Goal: Task Accomplishment & Management: Use online tool/utility

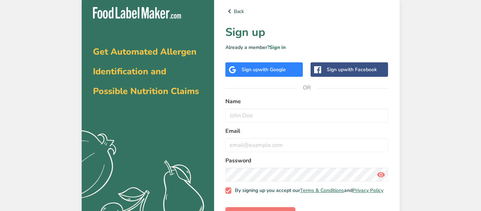
click at [275, 68] on span "with Google" at bounding box center [271, 69] width 27 height 7
click at [274, 70] on span "with Google" at bounding box center [271, 69] width 27 height 7
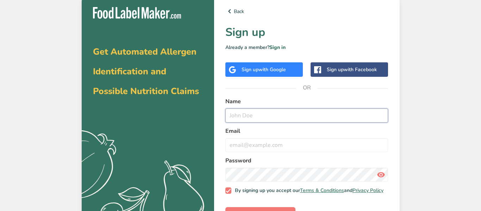
click at [276, 111] on input "text" at bounding box center [306, 115] width 163 height 14
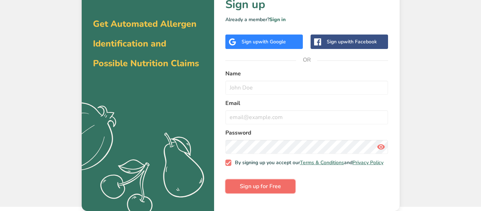
click at [273, 191] on span "Sign up for Free" at bounding box center [260, 186] width 41 height 8
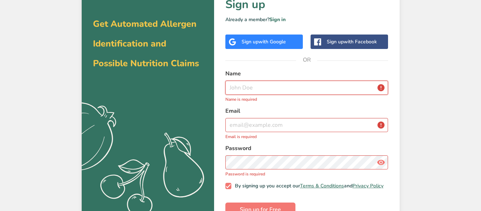
click at [281, 91] on input "text" at bounding box center [306, 88] width 163 height 14
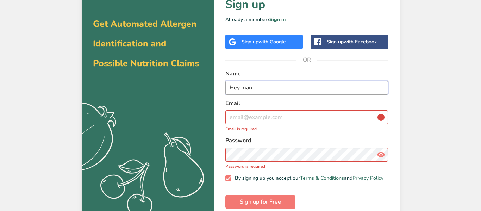
type input "Hey man"
click at [278, 119] on input "email" at bounding box center [306, 117] width 163 height 14
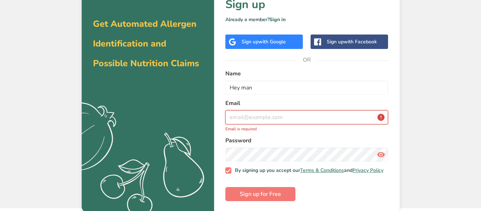
click at [273, 117] on input "email" at bounding box center [306, 117] width 163 height 14
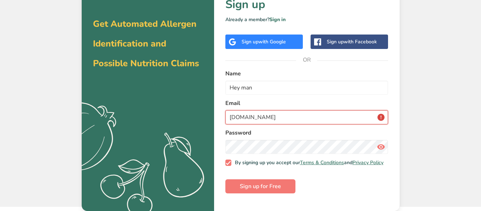
click at [244, 116] on input "[DOMAIN_NAME]" at bounding box center [306, 117] width 163 height 14
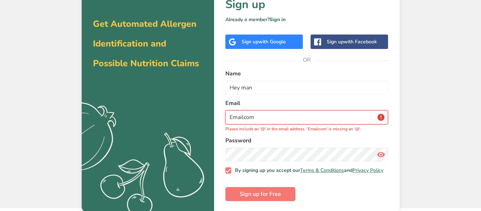
click at [270, 123] on input "Emailcom" at bounding box center [306, 117] width 163 height 14
click at [245, 119] on input "Emailcom" at bounding box center [306, 117] width 163 height 14
click at [244, 118] on input "Emailcom" at bounding box center [306, 117] width 163 height 14
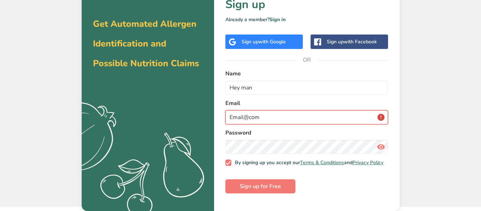
click at [264, 119] on input "Email@com" at bounding box center [306, 117] width 163 height 14
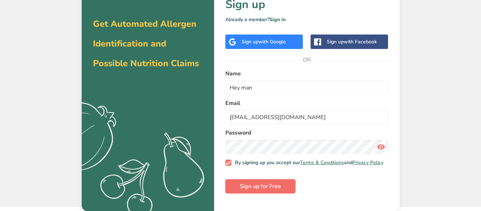
click at [263, 185] on button "Sign up for Free" at bounding box center [260, 186] width 70 height 14
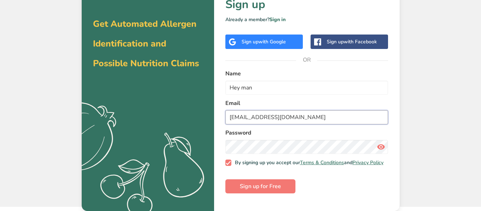
click at [267, 118] on input "[EMAIL_ADDRESS][DOMAIN_NAME]" at bounding box center [306, 117] width 163 height 14
type input "[EMAIL_ADDRESS][DOMAIN_NAME]"
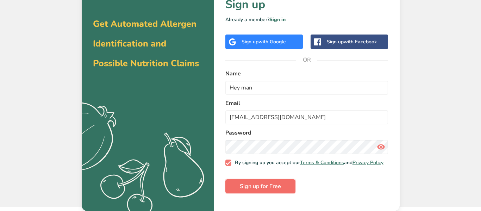
click at [262, 193] on button "Sign up for Free" at bounding box center [260, 186] width 70 height 14
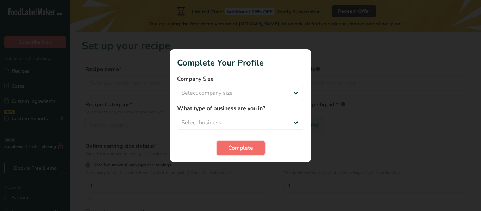
click at [251, 146] on span "Complete" at bounding box center [240, 148] width 25 height 8
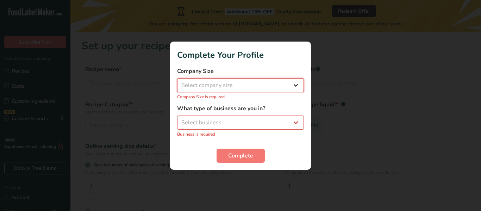
click at [238, 88] on select "Select company size Fewer than 10 Employees 10 to 50 Employees 51 to 500 Employ…" at bounding box center [240, 85] width 127 height 14
select select "4"
click at [177, 82] on select "Select company size Fewer than 10 Employees 10 to 50 Employees 51 to 500 Employ…" at bounding box center [240, 85] width 127 height 14
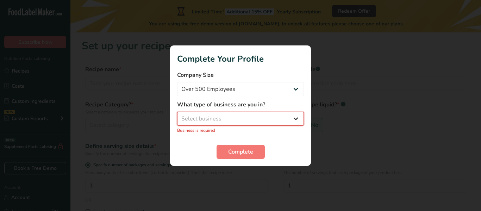
click at [242, 117] on select "Select business Packaged Food Manufacturer Restaurant & Cafe Bakery Meal Plans …" at bounding box center [240, 119] width 127 height 14
select select "1"
click at [177, 115] on select "Select business Packaged Food Manufacturer Restaurant & Cafe Bakery Meal Plans …" at bounding box center [240, 119] width 127 height 14
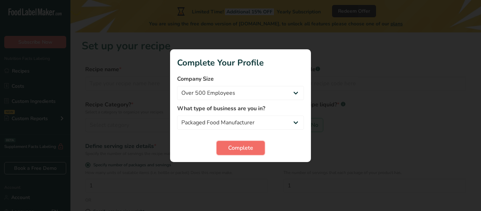
click at [238, 150] on span "Complete" at bounding box center [240, 148] width 25 height 8
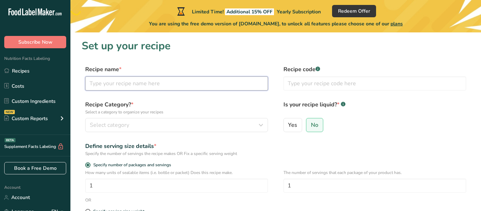
click at [170, 85] on input "text" at bounding box center [176, 83] width 183 height 14
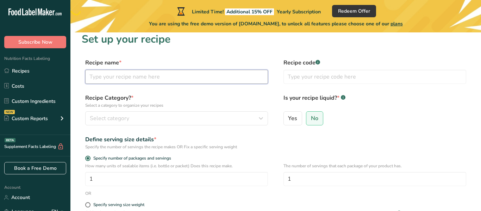
scroll to position [12, 0]
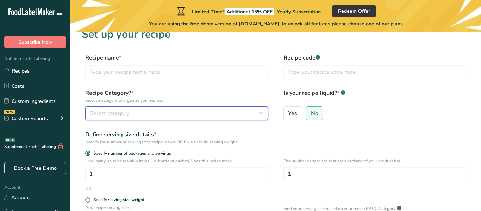
click at [239, 114] on div "Select category" at bounding box center [174, 113] width 169 height 8
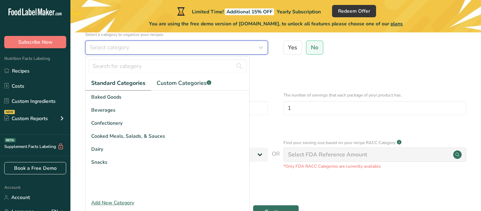
scroll to position [78, 0]
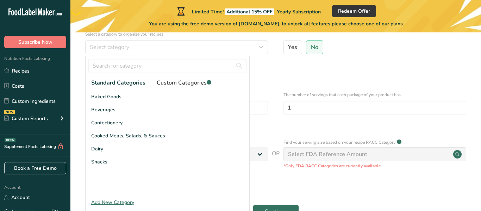
click at [180, 77] on link "Custom Categories .a-a{fill:#347362;}.b-a{fill:#fff;}" at bounding box center [184, 83] width 66 height 14
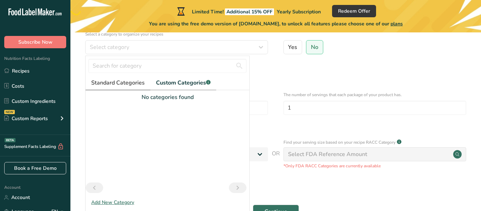
click at [127, 86] on span "Standard Categories" at bounding box center [118, 83] width 54 height 8
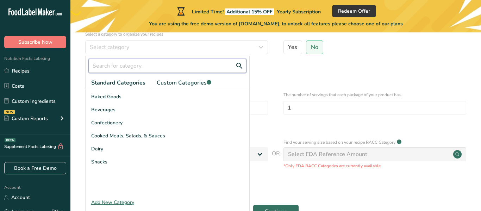
click at [144, 67] on input "text" at bounding box center [167, 66] width 158 height 14
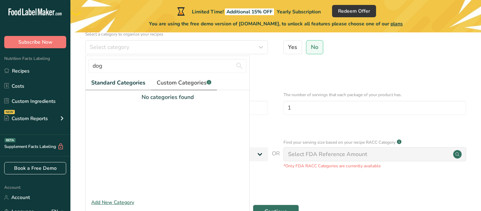
click at [197, 78] on link "Custom Categories .a-a{fill:#347362;}.b-a{fill:#fff;}" at bounding box center [184, 83] width 66 height 14
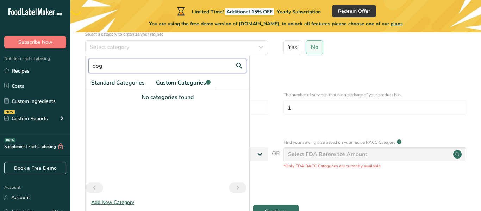
click at [173, 59] on input "dog" at bounding box center [167, 66] width 158 height 14
type input "d"
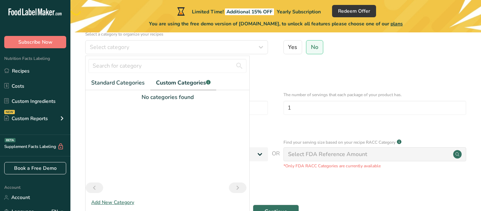
click at [275, 63] on form "Recipe name * Recipe code .a-a{fill:#347362;}.b-a{fill:#fff;} Recipe Category? …" at bounding box center [276, 105] width 388 height 236
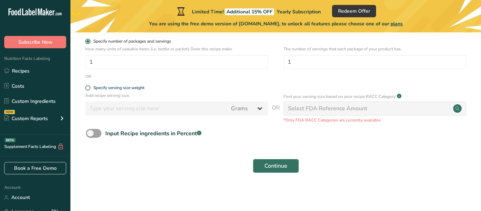
scroll to position [122, 0]
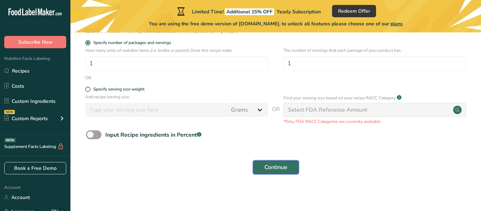
click at [269, 166] on span "Continue" at bounding box center [275, 167] width 23 height 8
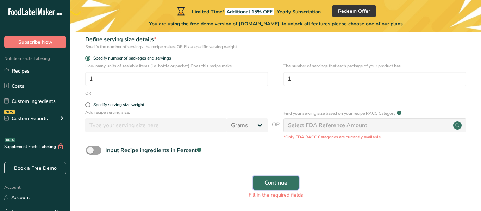
scroll to position [130, 0]
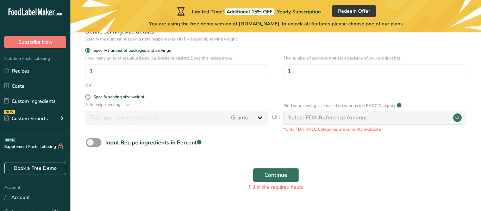
click at [338, 112] on div "Select FDA Reference Amount" at bounding box center [375, 118] width 183 height 14
click at [387, 115] on div "Select FDA Reference Amount" at bounding box center [375, 118] width 183 height 14
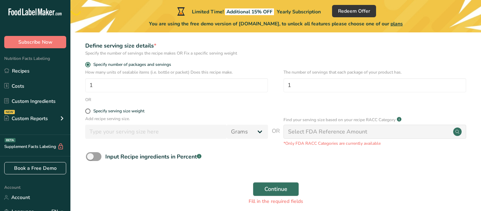
scroll to position [120, 0]
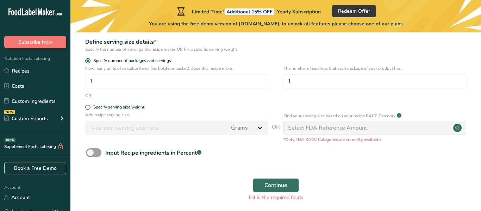
click at [456, 126] on circle at bounding box center [457, 128] width 8 height 8
click at [408, 129] on div "Select FDA Reference Amount" at bounding box center [375, 128] width 183 height 14
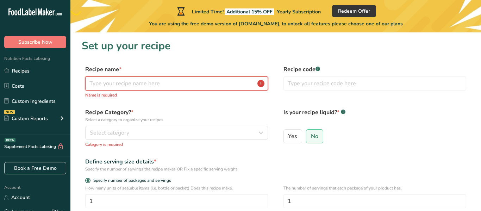
click at [182, 83] on input "text" at bounding box center [176, 83] width 183 height 14
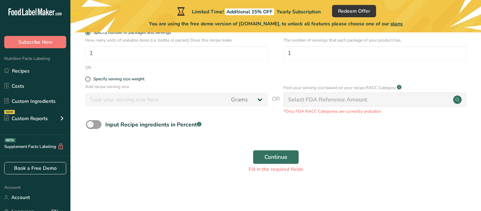
scroll to position [43, 0]
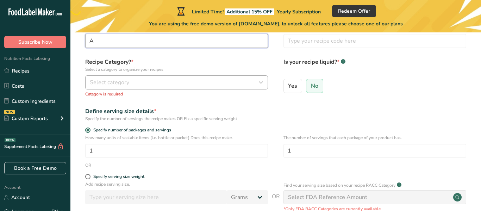
type input "A"
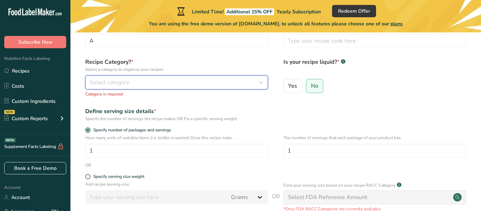
click at [166, 79] on div "Select category" at bounding box center [174, 82] width 169 height 8
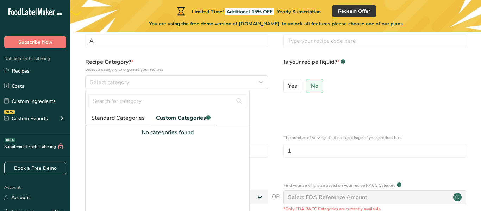
click at [118, 120] on span "Standard Categories" at bounding box center [118, 118] width 54 height 8
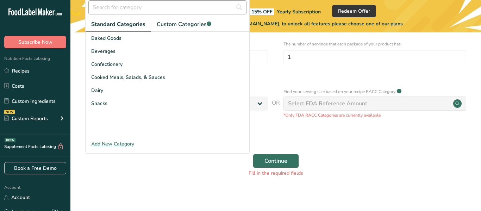
scroll to position [140, 0]
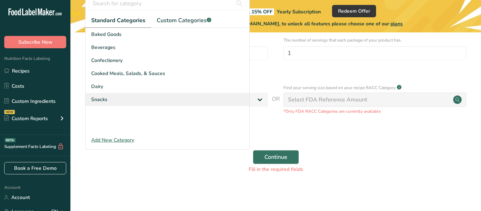
click at [197, 104] on div "Snacks" at bounding box center [168, 99] width 164 height 13
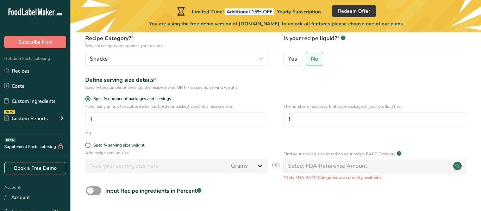
scroll to position [66, 0]
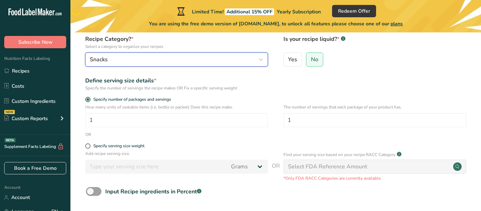
click at [145, 63] on div "Snacks" at bounding box center [174, 59] width 169 height 8
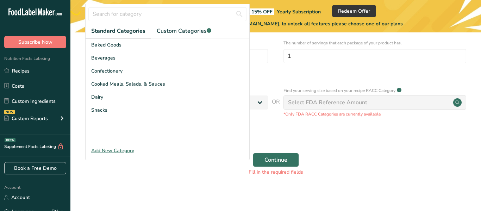
scroll to position [132, 0]
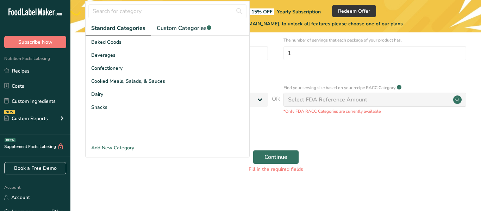
click at [114, 147] on div "Add New Category" at bounding box center [168, 147] width 164 height 7
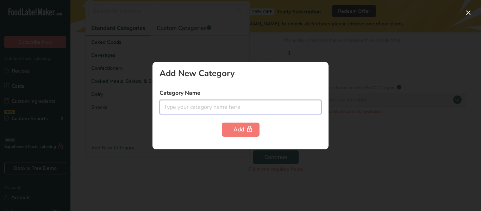
click at [230, 106] on input "text" at bounding box center [241, 107] width 162 height 14
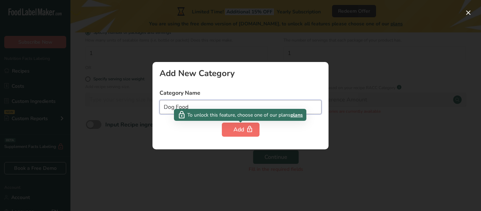
type input "Dog Food"
click at [231, 127] on button "Add" at bounding box center [241, 130] width 38 height 14
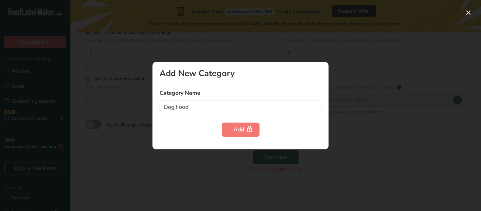
click at [401, 119] on div at bounding box center [240, 105] width 481 height 211
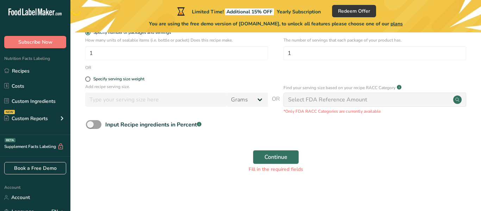
click at [410, 97] on div "Select FDA Reference Amount" at bounding box center [375, 100] width 183 height 14
click at [455, 98] on circle at bounding box center [457, 99] width 8 height 8
click at [329, 95] on div "Select FDA Reference Amount" at bounding box center [327, 99] width 79 height 8
click at [268, 164] on button "Continue" at bounding box center [276, 157] width 46 height 14
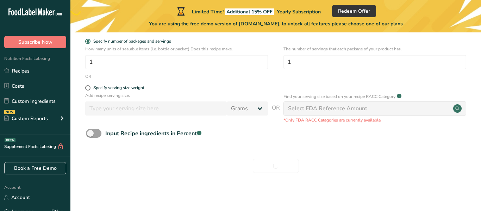
scroll to position [124, 0]
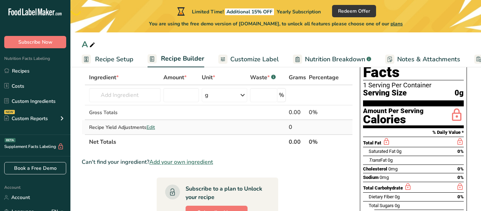
scroll to position [36, 0]
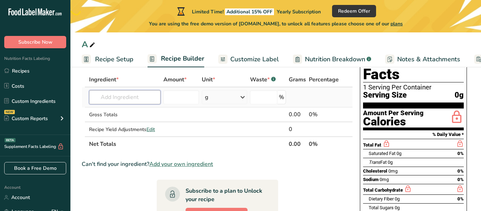
click at [145, 100] on input "text" at bounding box center [124, 97] width 71 height 14
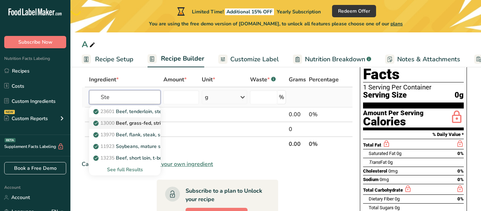
type input "Ste"
click at [142, 122] on p "13000 Beef, grass-fed, strip steaks, lean only, raw" at bounding box center [154, 122] width 119 height 7
type input "Beef, grass-fed, strip steaks, lean only, raw"
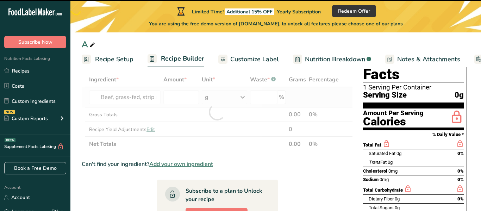
type input "0"
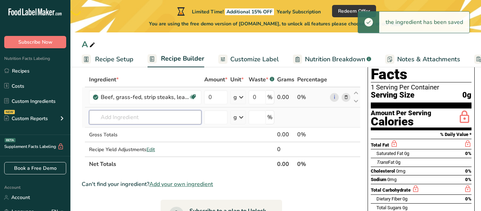
click at [157, 118] on input "text" at bounding box center [145, 117] width 112 height 14
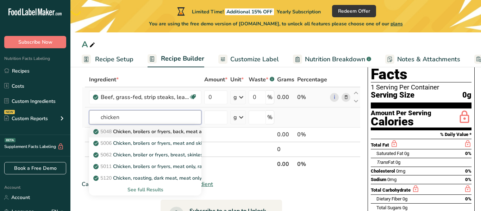
type input "chicken"
click at [170, 129] on p "5048 Chicken, broilers or fryers, back, meat and skin, raw" at bounding box center [162, 131] width 134 height 7
type input "Chicken, broilers or fryers, back, meat and skin, raw"
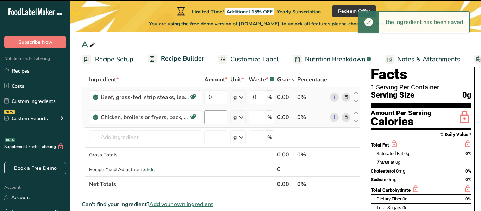
type input "0"
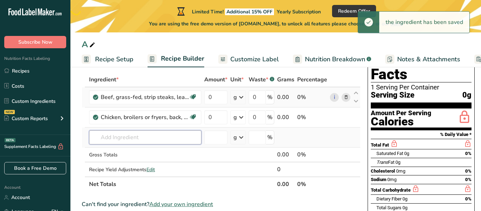
click at [192, 136] on input "text" at bounding box center [145, 137] width 112 height 14
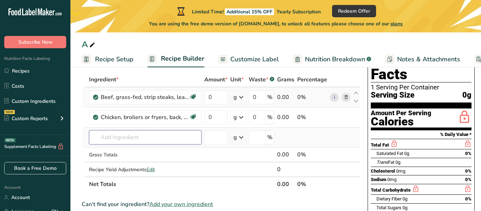
type input "W"
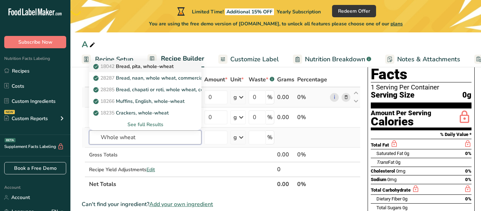
type input "Whole wheat"
click at [163, 65] on p "18042 Bread, pita, whole-wheat" at bounding box center [134, 66] width 79 height 7
type input "Bread, pita, whole-wheat"
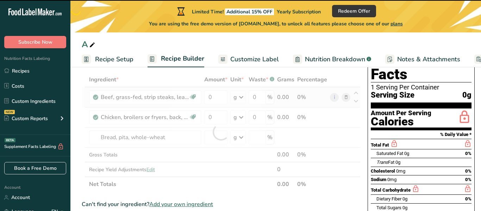
type input "0"
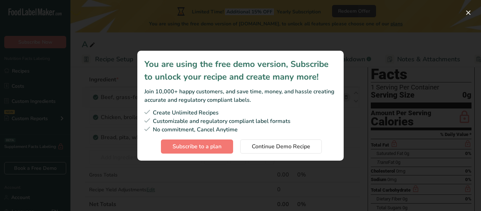
click at [428, 90] on div "Subscription modal" at bounding box center [240, 105] width 481 height 211
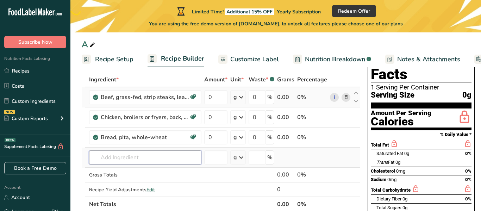
click at [123, 158] on input "text" at bounding box center [145, 157] width 112 height 14
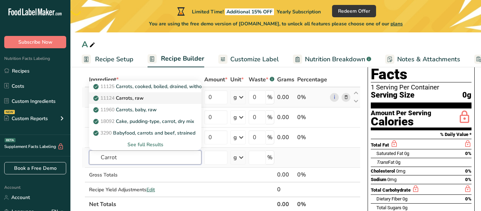
type input "Carrot"
click at [151, 97] on div "11124 [GEOGRAPHIC_DATA], raw" at bounding box center [140, 97] width 90 height 7
type input "Carrots, raw"
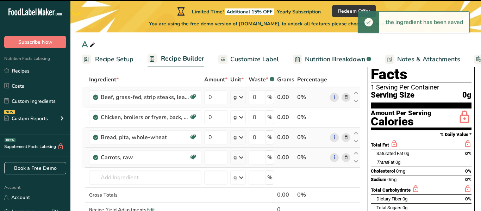
type input "0"
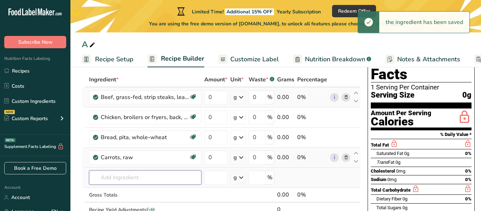
click at [141, 174] on input "text" at bounding box center [145, 177] width 112 height 14
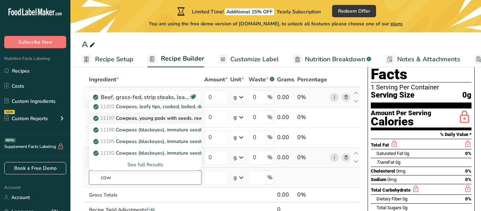
type input "cow"
click at [152, 121] on p "11197 Cowpeas, young pods with seeds, raw" at bounding box center [149, 117] width 108 height 7
type input "Cowpeas, young pods with seeds, raw"
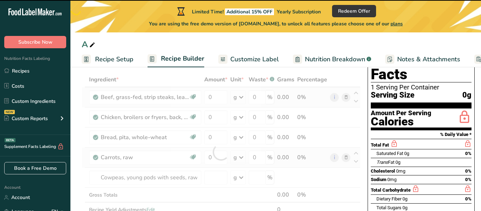
type input "0"
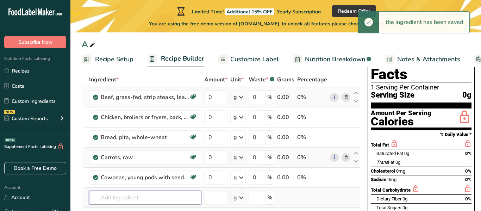
click at [129, 192] on input "text" at bounding box center [145, 198] width 112 height 14
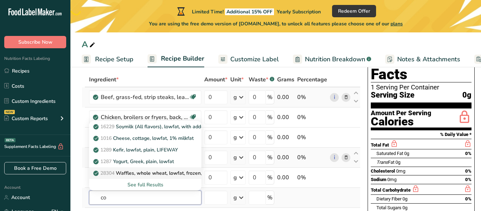
type input "c"
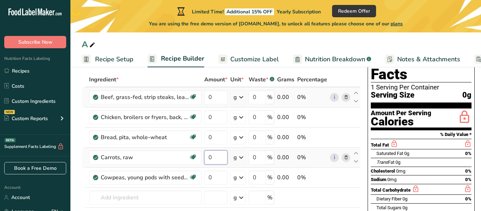
click at [215, 155] on input "0" at bounding box center [215, 157] width 23 height 14
click at [214, 97] on div "Ingredient * Amount * Unit * Waste * .a-a{fill:#347362;}.b-a{fill:#fff;} Grams …" at bounding box center [221, 162] width 279 height 180
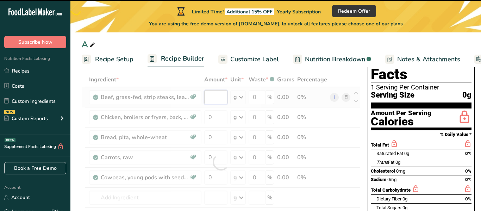
type input "0"
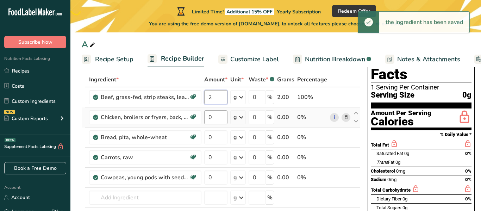
type input "2"
click at [216, 112] on div "Ingredient * Amount * Unit * Waste * .a-a{fill:#347362;}.b-a{fill:#fff;} Grams …" at bounding box center [221, 162] width 279 height 180
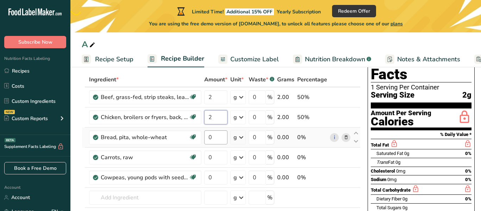
type input "2"
click at [217, 137] on div "Ingredient * Amount * Unit * Waste * .a-a{fill:#347362;}.b-a{fill:#fff;} Grams …" at bounding box center [221, 162] width 279 height 180
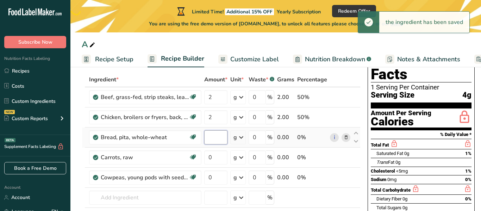
type input "1"
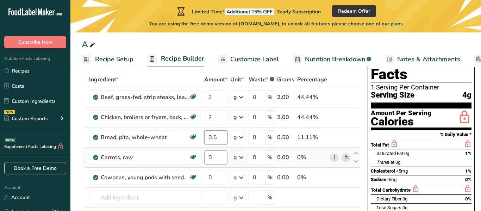
type input "0.5"
click at [221, 161] on div "Ingredient * Amount * Unit * Waste * .a-a{fill:#347362;}.b-a{fill:#fff;} Grams …" at bounding box center [221, 162] width 279 height 180
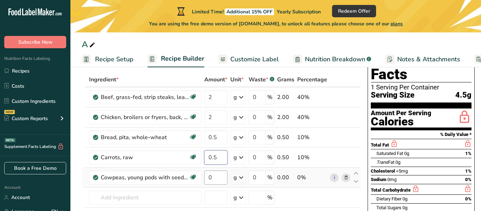
type input "0.5"
click at [217, 177] on div "Ingredient * Amount * Unit * Waste * .a-a{fill:#347362;}.b-a{fill:#fff;} Grams …" at bounding box center [221, 162] width 279 height 180
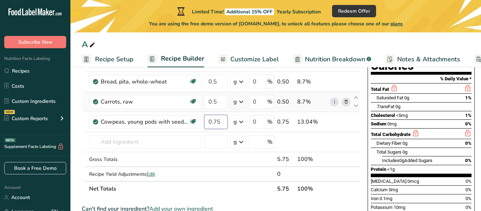
scroll to position [91, 0]
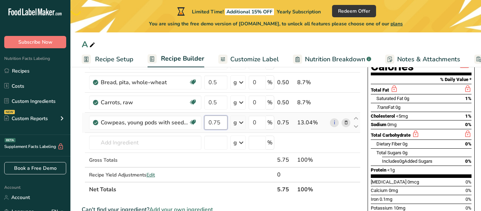
type input "0.75"
click at [237, 122] on div "Ingredient * Amount * Unit * Waste * .a-a{fill:#347362;}.b-a{fill:#fff;} Grams …" at bounding box center [221, 107] width 279 height 180
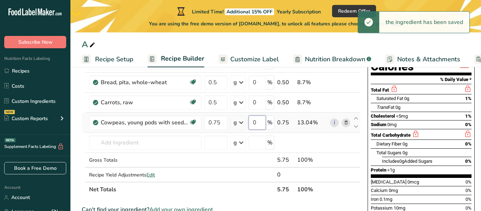
click at [253, 123] on input "0" at bounding box center [257, 123] width 17 height 14
click at [255, 124] on input "0" at bounding box center [257, 123] width 17 height 14
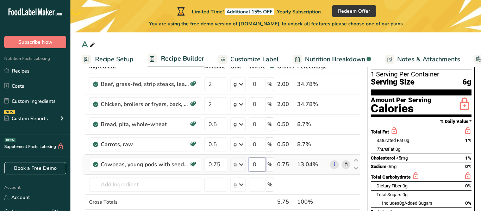
scroll to position [42, 0]
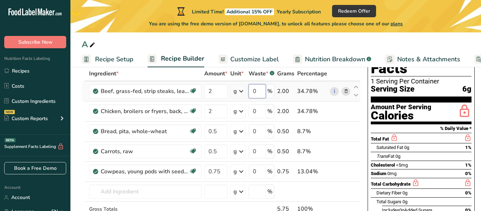
click at [260, 88] on div "Ingredient * Amount * Unit * Waste * .a-a{fill:#347362;}.b-a{fill:#fff;} Grams …" at bounding box center [221, 156] width 279 height 180
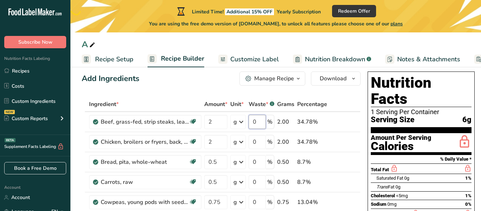
scroll to position [11, 0]
